Goal: Information Seeking & Learning: Learn about a topic

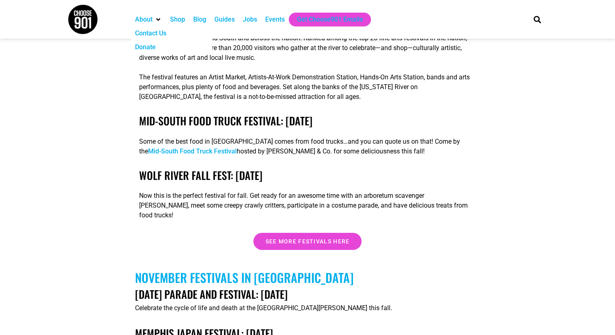
scroll to position [2379, 0]
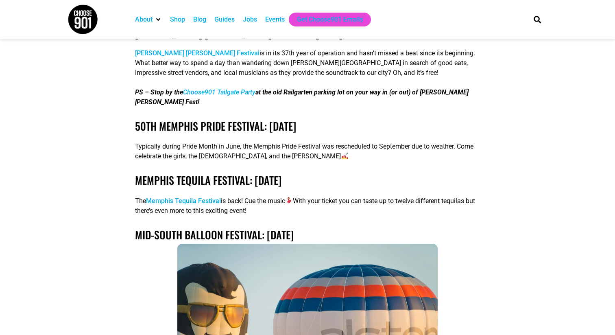
scroll to position [391, 0]
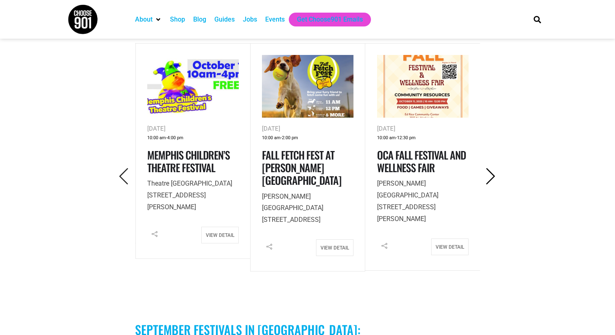
click at [490, 174] on icon "Next" at bounding box center [491, 176] width 17 height 17
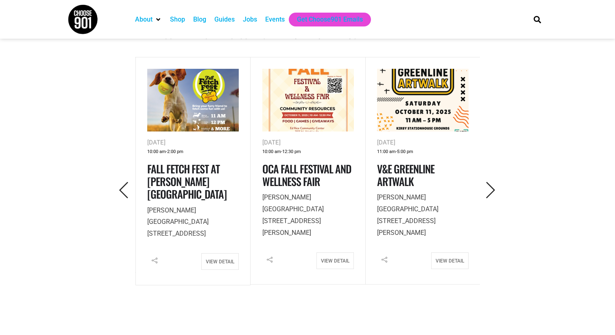
scroll to position [375, 0]
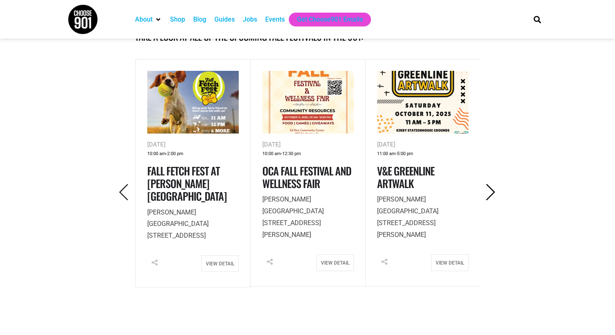
click at [495, 190] on icon "Next" at bounding box center [491, 192] width 17 height 17
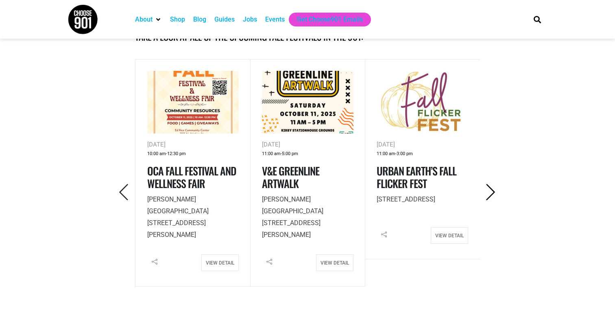
click at [495, 190] on icon "Next" at bounding box center [491, 192] width 17 height 17
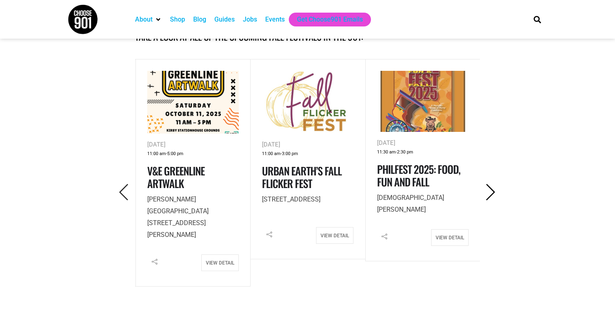
click at [495, 190] on icon "Next" at bounding box center [491, 192] width 17 height 17
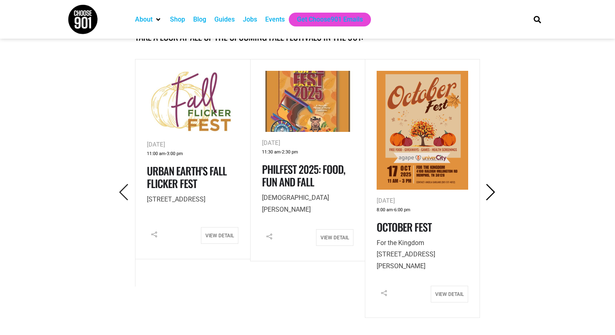
click at [495, 190] on icon "Next" at bounding box center [491, 192] width 17 height 17
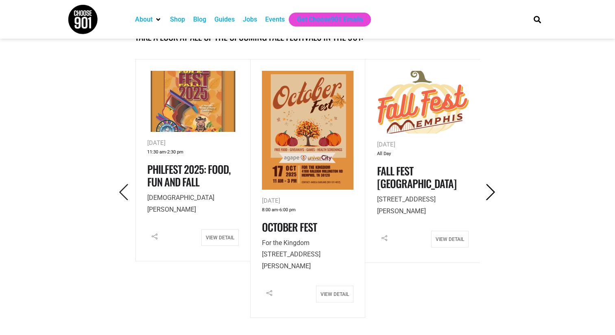
click at [494, 190] on icon "Next" at bounding box center [491, 192] width 17 height 17
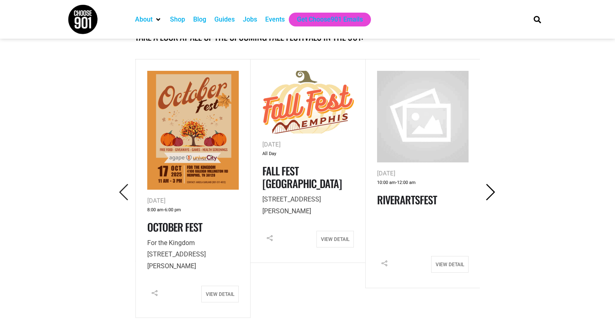
click at [494, 190] on icon "Next" at bounding box center [491, 192] width 17 height 17
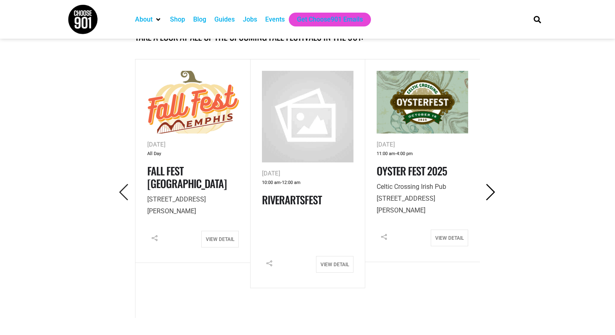
click at [494, 190] on icon "Next" at bounding box center [491, 192] width 17 height 17
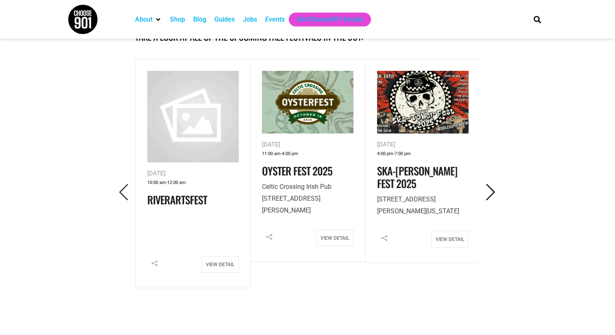
click at [494, 190] on icon "Next" at bounding box center [491, 192] width 17 height 17
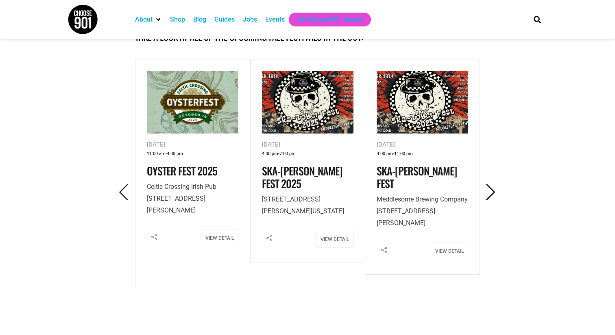
click at [494, 190] on icon "Next" at bounding box center [491, 192] width 17 height 17
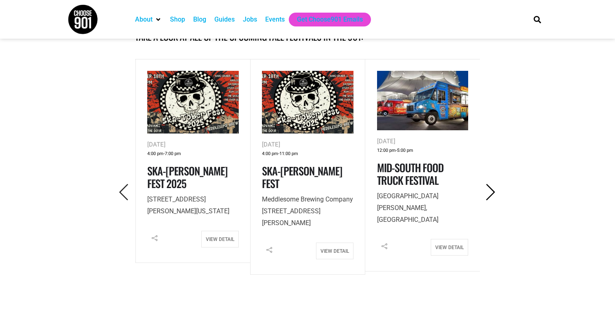
click at [494, 190] on icon "Next" at bounding box center [491, 192] width 17 height 17
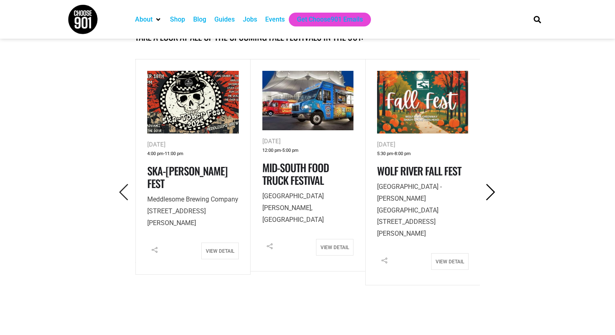
click at [494, 190] on icon "Next" at bounding box center [491, 192] width 17 height 17
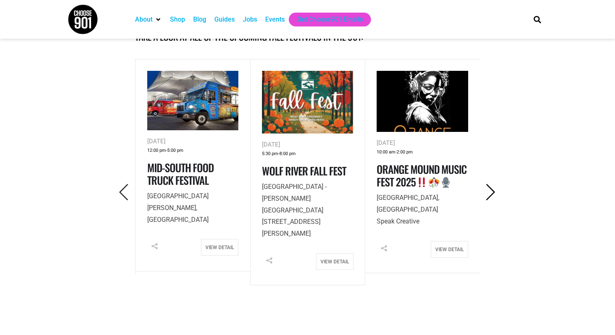
click at [494, 190] on icon "Next" at bounding box center [491, 192] width 17 height 17
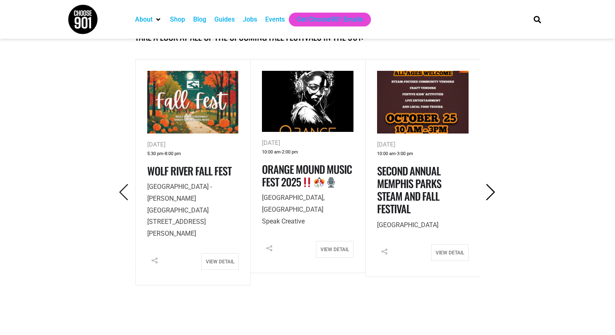
click at [494, 190] on icon "Next" at bounding box center [491, 192] width 17 height 17
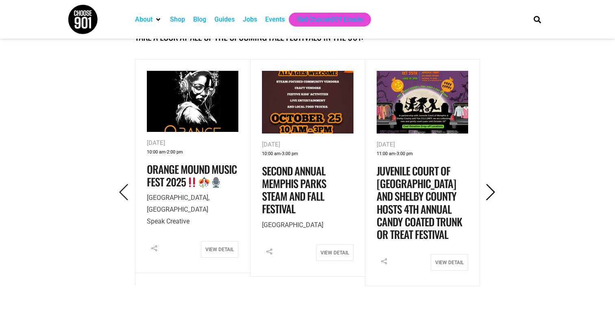
click at [494, 190] on icon "Next" at bounding box center [491, 192] width 17 height 17
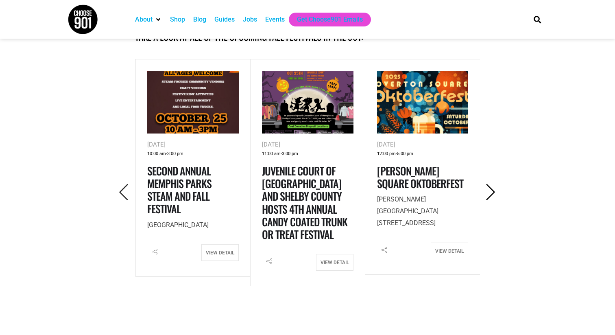
click at [494, 190] on icon "Next" at bounding box center [491, 192] width 17 height 17
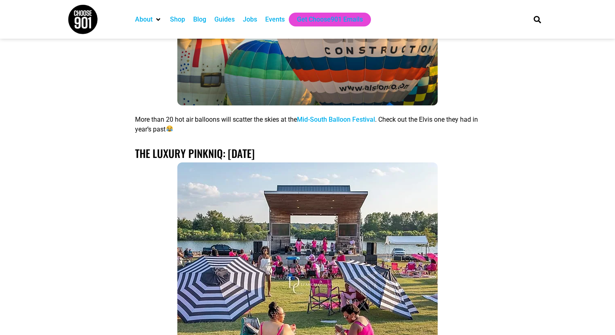
scroll to position [1197, 0]
